Goal: Task Accomplishment & Management: Complete application form

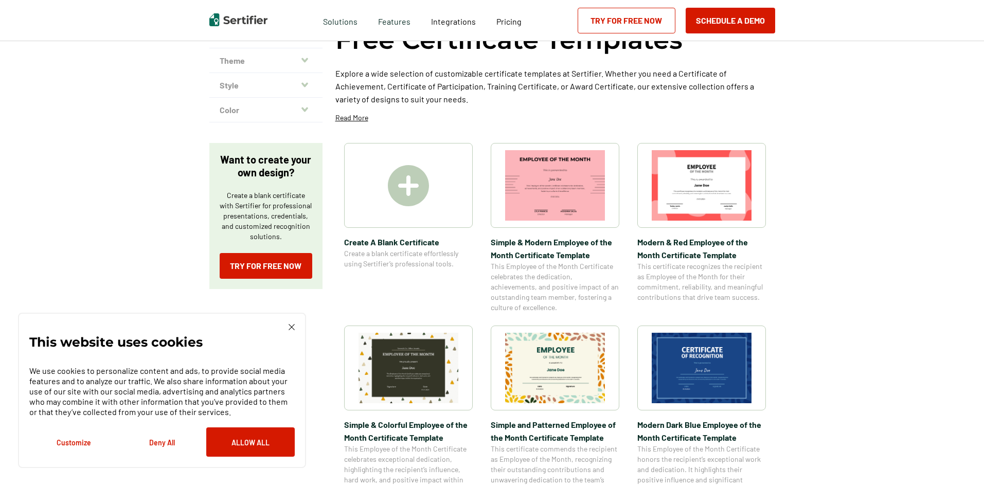
scroll to position [103, 0]
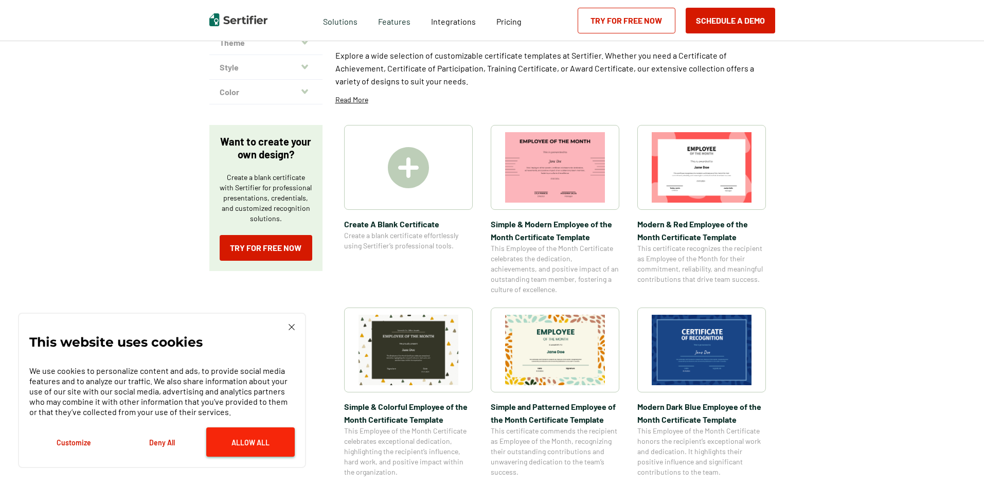
click at [267, 441] on button "Allow All" at bounding box center [250, 441] width 88 height 29
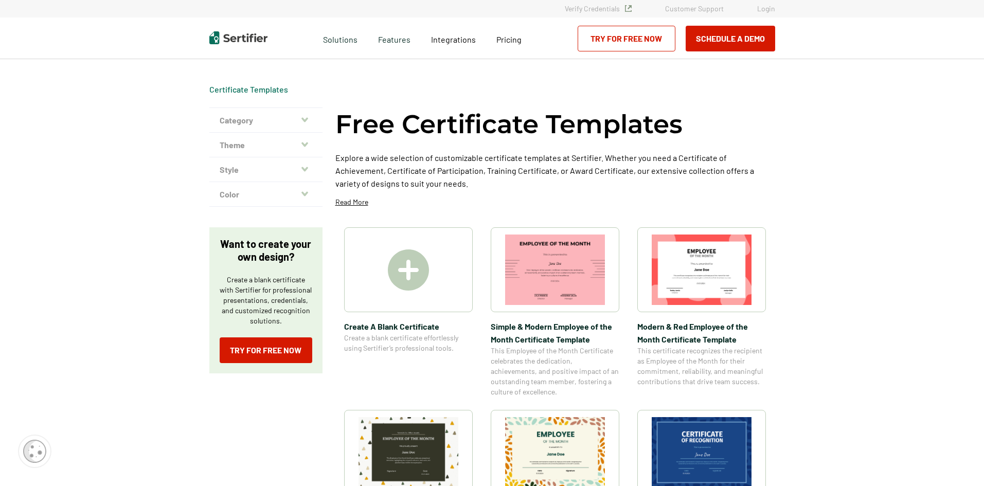
scroll to position [0, 0]
click at [387, 331] on span "Create A Blank Certificate" at bounding box center [408, 326] width 129 height 13
